Goal: Transaction & Acquisition: Purchase product/service

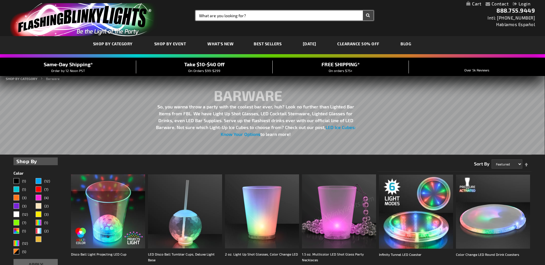
click at [231, 16] on input "Search" at bounding box center [284, 16] width 177 height 10
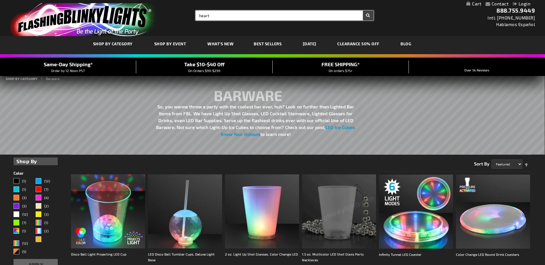
type input "heart"
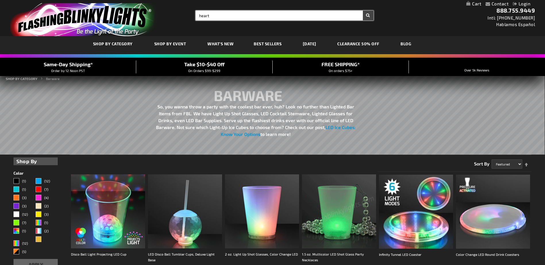
click at [363, 11] on button "Search" at bounding box center [368, 16] width 11 height 10
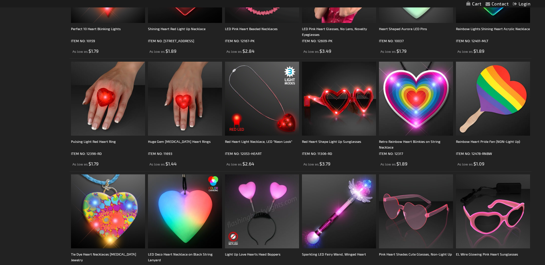
scroll to position [459, 0]
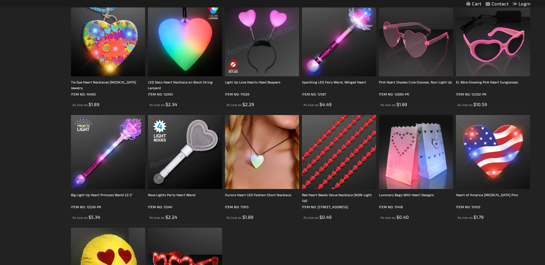
click at [183, 153] on img at bounding box center [185, 152] width 74 height 74
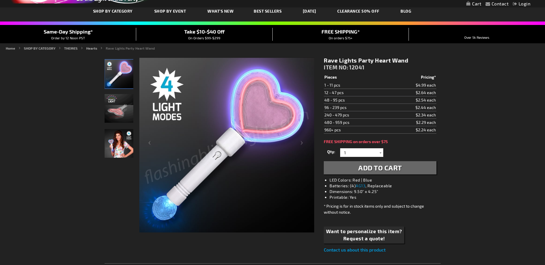
scroll to position [57, 0]
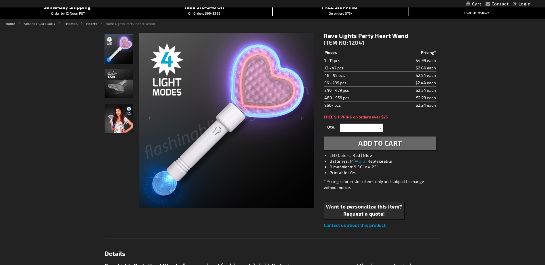
click at [484, 82] on div "Contact Compare Products Login Skip to Content My Cart My Cart Close You have n…" at bounding box center [272, 264] width 545 height 642
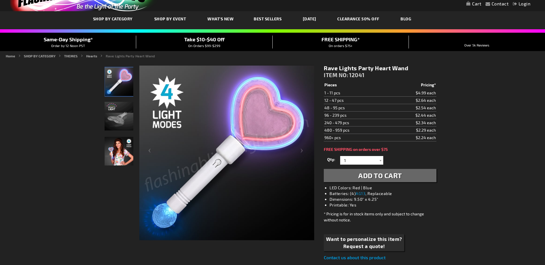
scroll to position [0, 0]
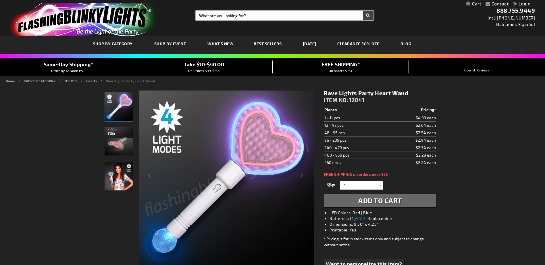
click at [243, 15] on input "Search" at bounding box center [284, 16] width 177 height 10
type input "ice cube"
click at [363, 11] on button "Search" at bounding box center [368, 16] width 11 height 10
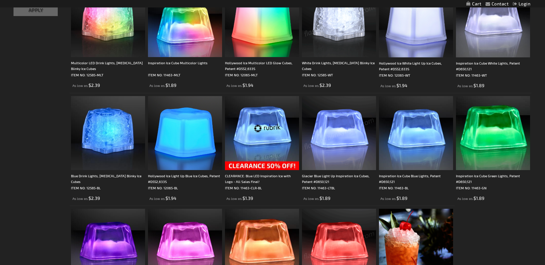
scroll to position [57, 0]
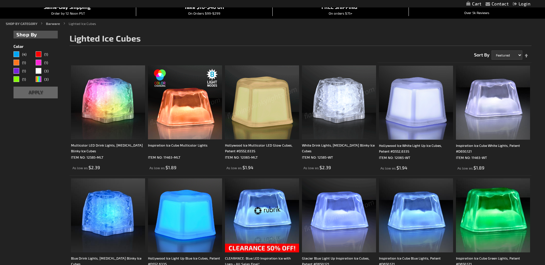
click at [196, 105] on img at bounding box center [185, 102] width 74 height 74
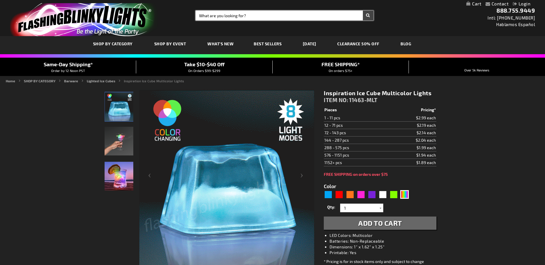
click at [267, 11] on input "Search" at bounding box center [284, 16] width 177 height 10
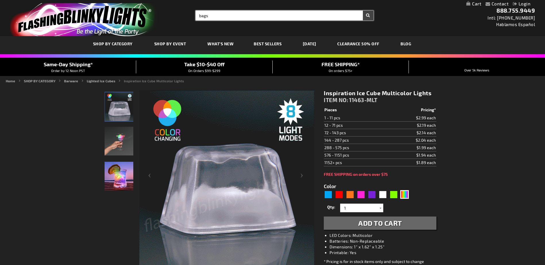
type input "bags"
click at [363, 11] on button "Search" at bounding box center [368, 16] width 11 height 10
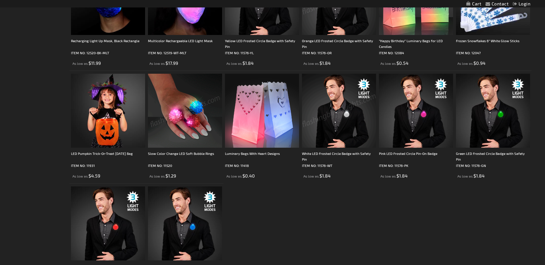
scroll to position [172, 0]
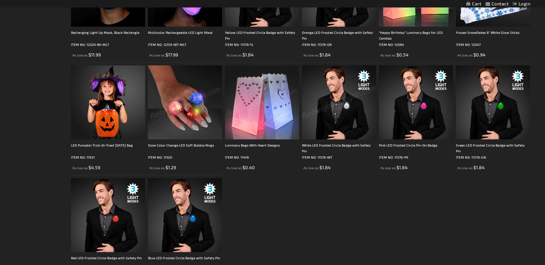
click at [266, 117] on img at bounding box center [262, 102] width 74 height 74
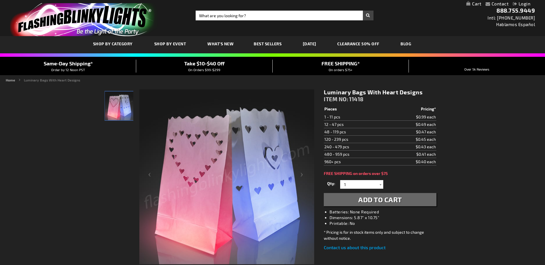
click at [420, 79] on ul "Home Luminary Bags With Heart Designs" at bounding box center [272, 80] width 533 height 5
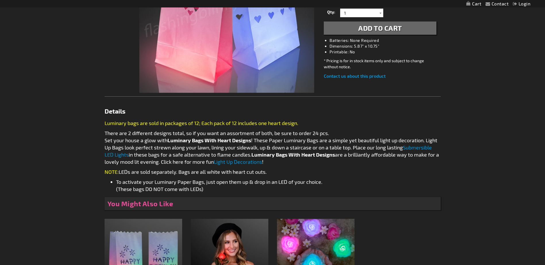
scroll to position [172, 0]
click at [415, 149] on link "Submersible LED Lights" at bounding box center [268, 150] width 327 height 13
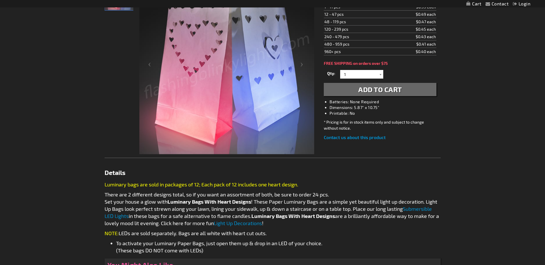
scroll to position [144, 0]
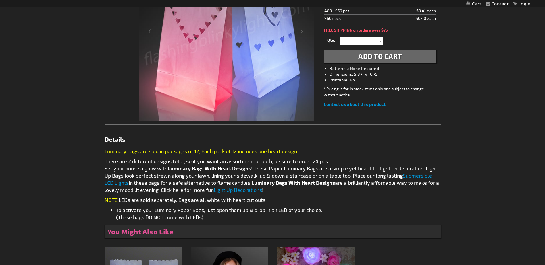
click at [123, 184] on link "Submersible LED Lights" at bounding box center [268, 179] width 327 height 13
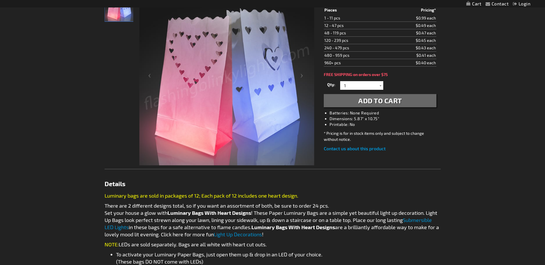
scroll to position [86, 0]
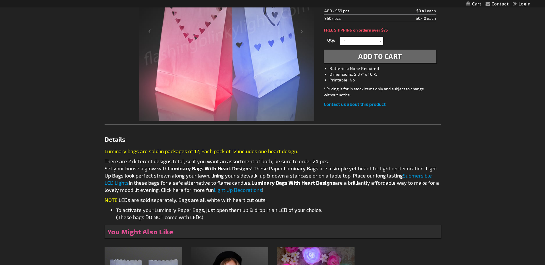
click at [426, 175] on link "Submersible LED Lights" at bounding box center [268, 179] width 327 height 13
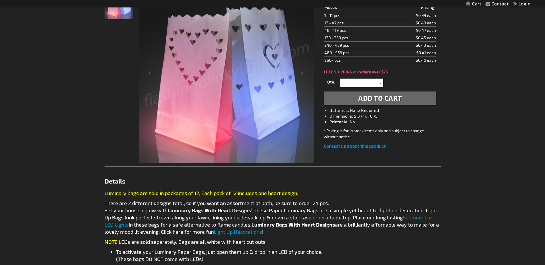
scroll to position [29, 0]
